Goal: Task Accomplishment & Management: Use online tool/utility

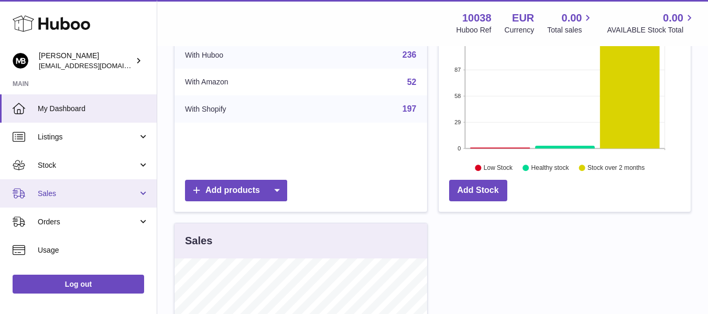
scroll to position [174, 0]
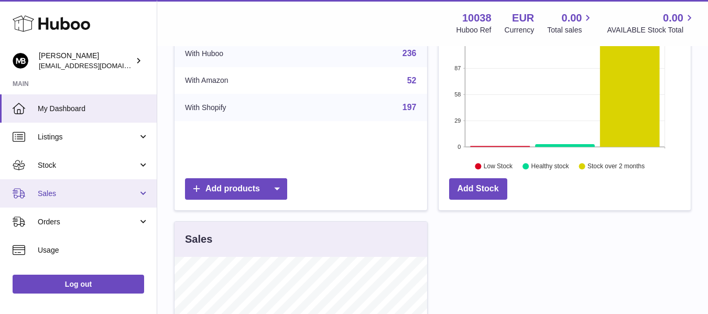
click at [65, 192] on span "Sales" at bounding box center [88, 194] width 100 height 10
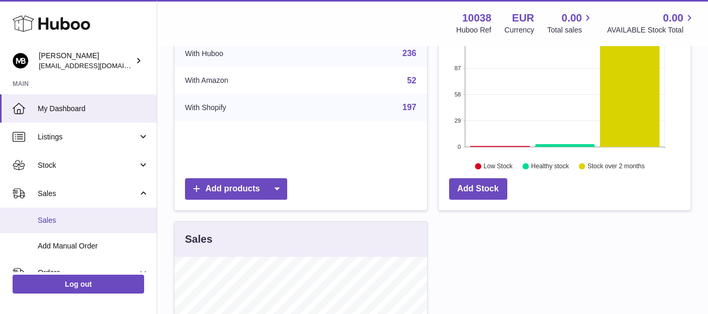
click at [45, 220] on span "Sales" at bounding box center [93, 220] width 111 height 10
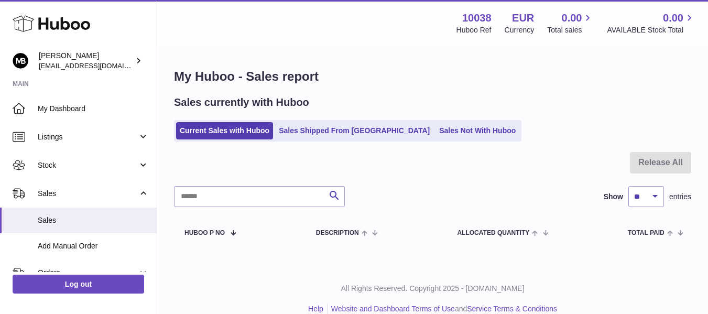
scroll to position [16, 0]
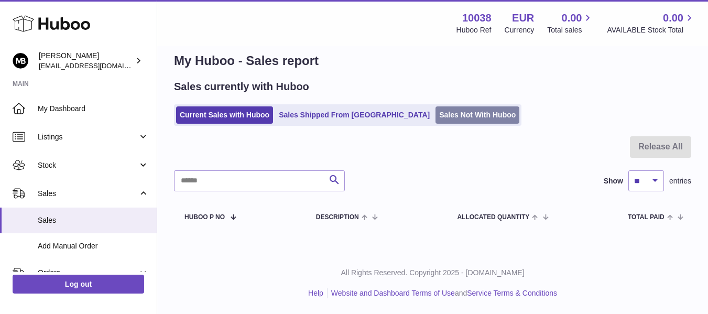
click at [435, 118] on link "Sales Not With Huboo" at bounding box center [477, 114] width 84 height 17
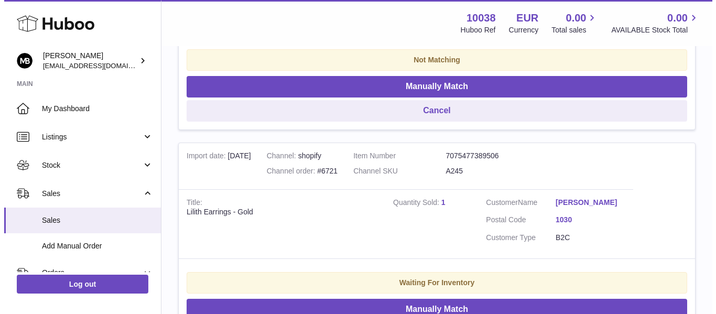
scroll to position [436, 0]
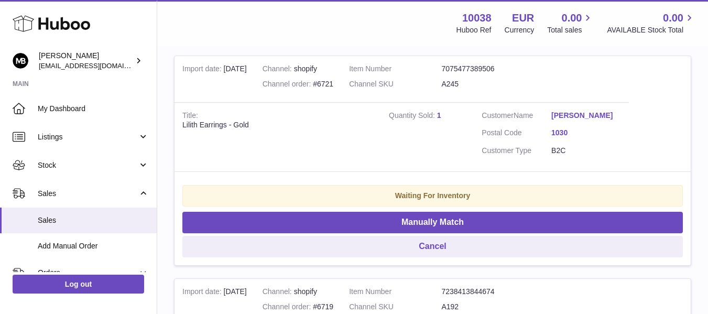
click at [182, 127] on td "Title Lilith Earrings - Gold" at bounding box center [277, 137] width 206 height 70
click at [185, 125] on div "Lilith Earrings - Gold" at bounding box center [277, 125] width 191 height 10
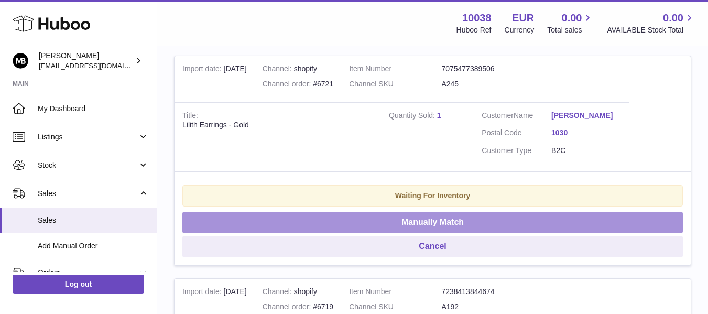
click at [376, 223] on button "Manually Match" at bounding box center [432, 222] width 500 height 21
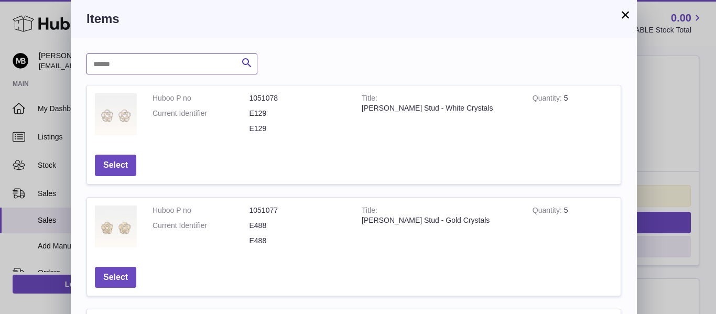
click at [145, 62] on input "text" at bounding box center [171, 63] width 171 height 21
type input "******"
click at [246, 66] on icon "submit" at bounding box center [246, 63] width 13 height 13
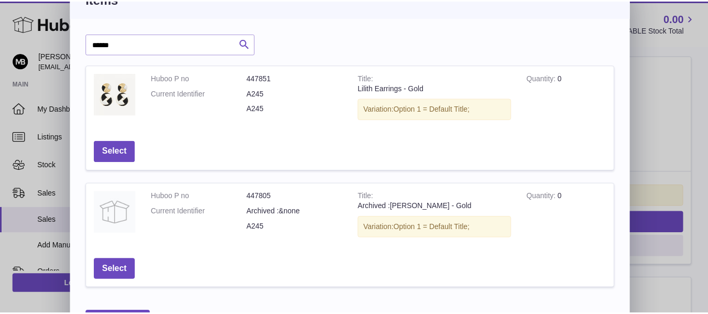
scroll to position [0, 0]
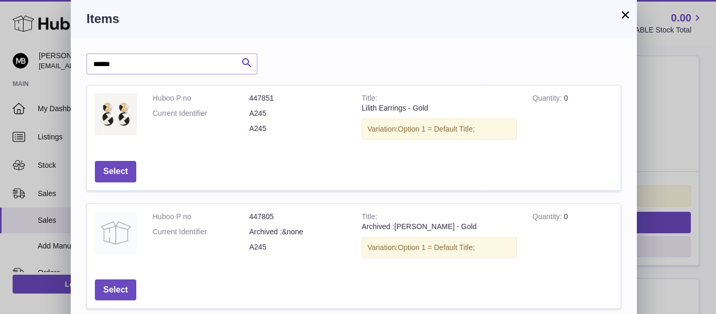
click at [626, 20] on button "×" at bounding box center [625, 14] width 13 height 13
